Goal: Information Seeking & Learning: Learn about a topic

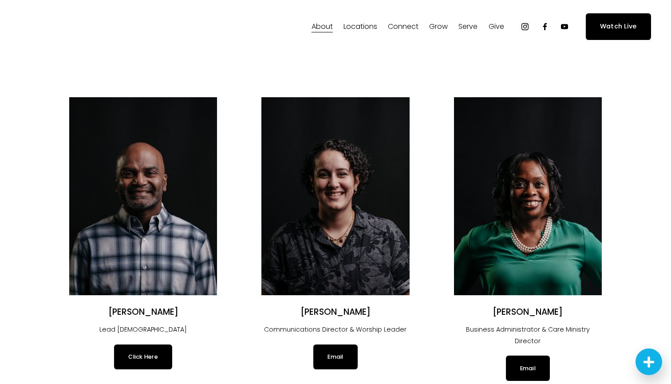
click at [322, 25] on span "About" at bounding box center [321, 26] width 21 height 13
click at [162, 5] on div "Skip to Content About" at bounding box center [335, 26] width 671 height 53
click at [0, 0] on span "Our Values" at bounding box center [0, 0] width 0 height 0
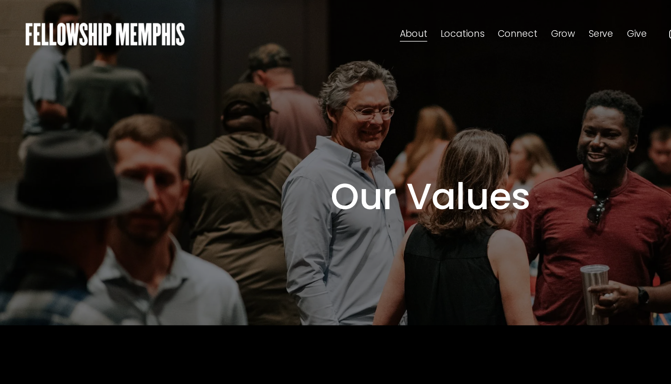
click at [0, 0] on span "Our Beliefs" at bounding box center [0, 0] width 0 height 0
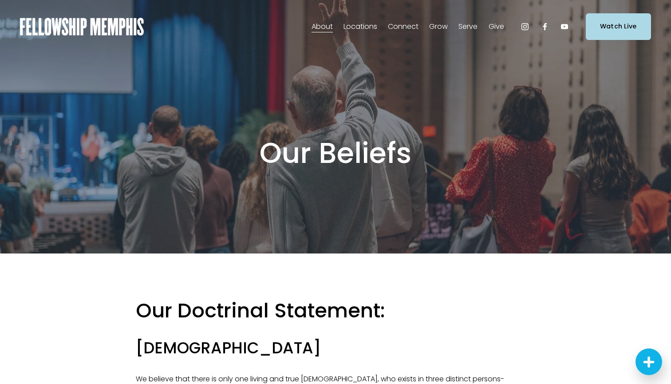
click at [119, 21] on img at bounding box center [82, 27] width 124 height 18
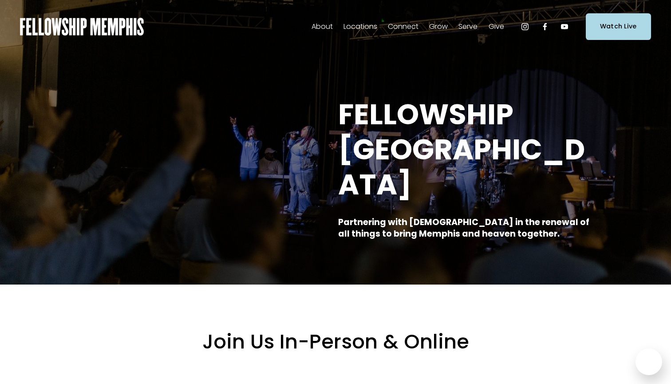
click at [324, 26] on span "About" at bounding box center [321, 26] width 21 height 13
click at [0, 0] on span "Staff" at bounding box center [0, 0] width 0 height 0
